Goal: Task Accomplishment & Management: Complete application form

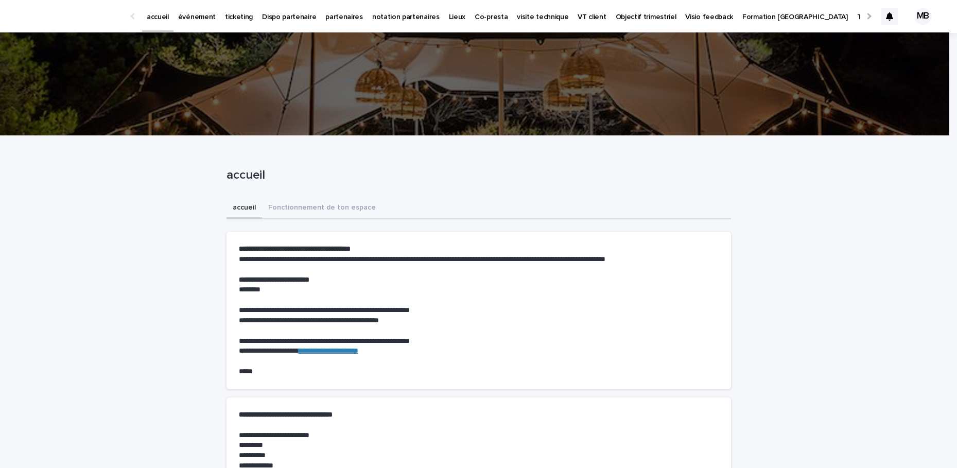
click at [232, 14] on p "ticketing" at bounding box center [239, 11] width 28 height 22
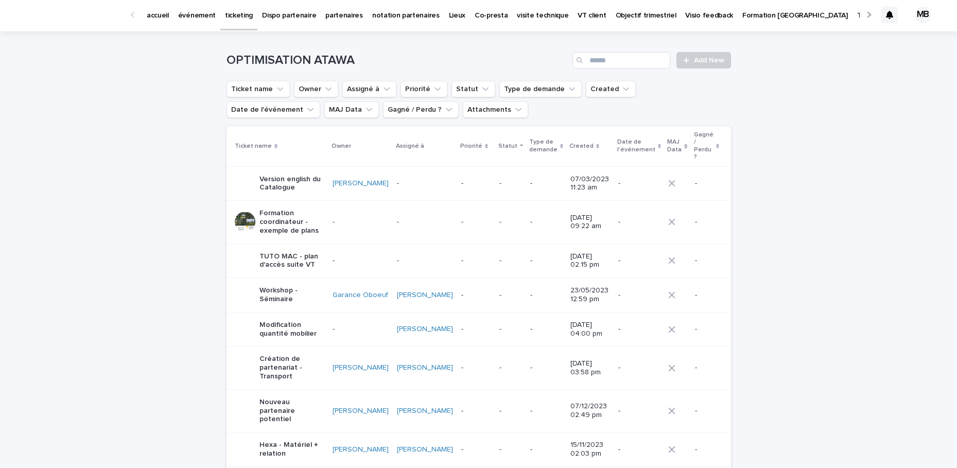
scroll to position [2, 0]
click at [705, 61] on span "Add New" at bounding box center [709, 59] width 30 height 7
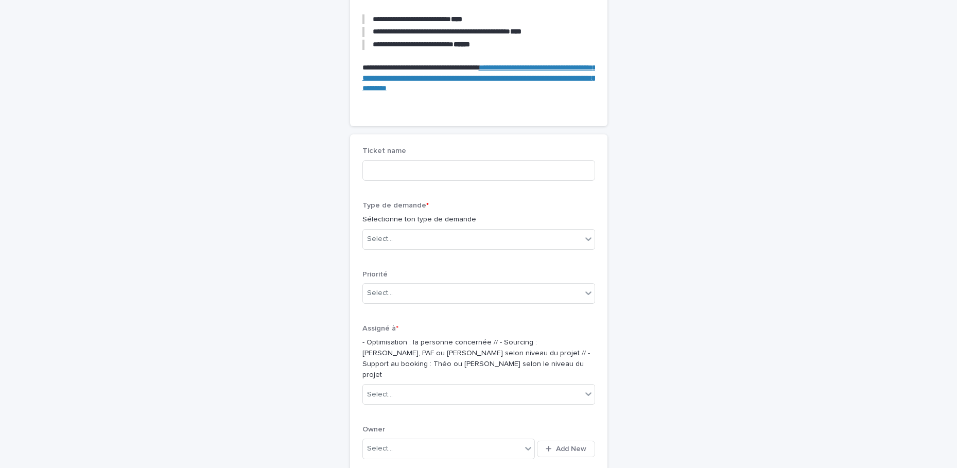
scroll to position [260, 0]
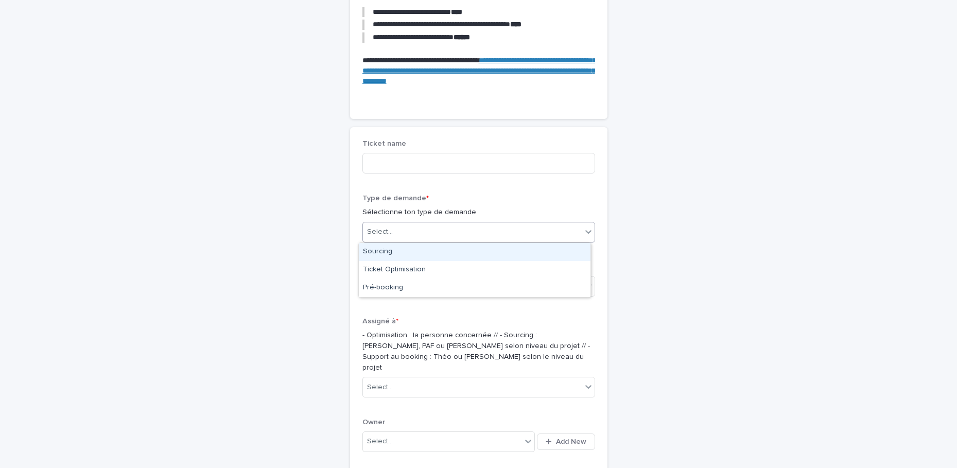
click at [385, 230] on div "Select..." at bounding box center [380, 231] width 26 height 11
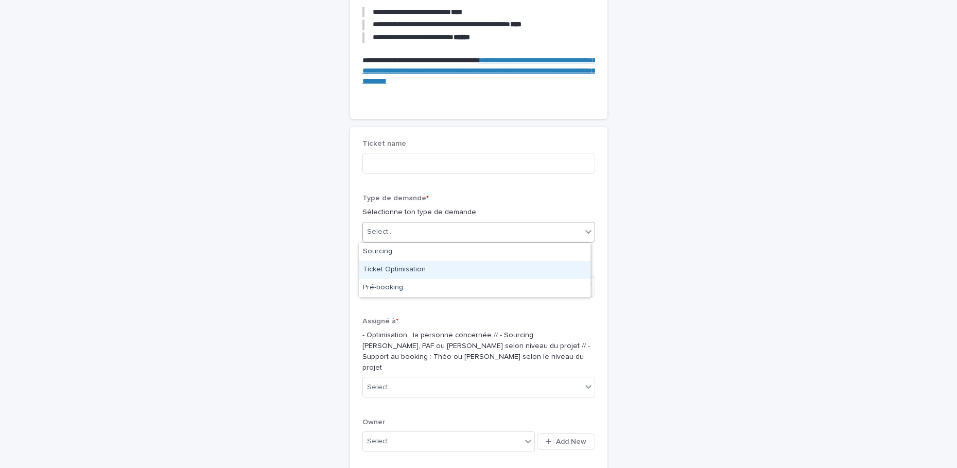
click at [376, 267] on div "Ticket Optimisation" at bounding box center [475, 270] width 232 height 18
click at [364, 165] on input at bounding box center [478, 163] width 233 height 21
